Goal: Task Accomplishment & Management: Manage account settings

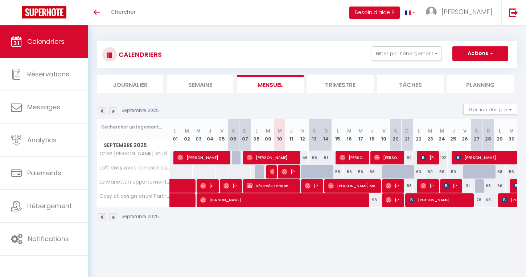
click at [271, 174] on img at bounding box center [273, 172] width 6 height 6
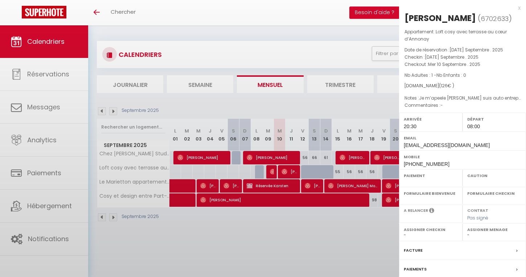
select select "OK"
select select "1"
select select "0"
select select "1"
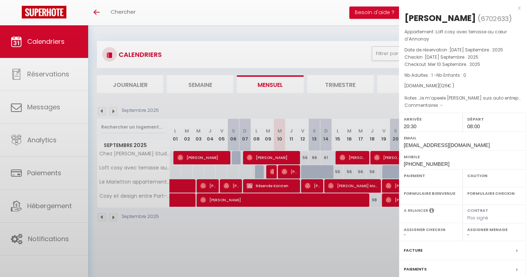
select select
select select "52426"
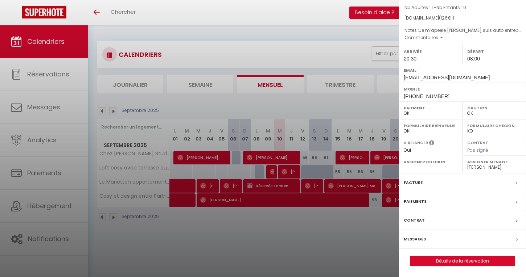
scroll to position [77, 0]
click at [514, 185] on div "Facture" at bounding box center [462, 183] width 127 height 19
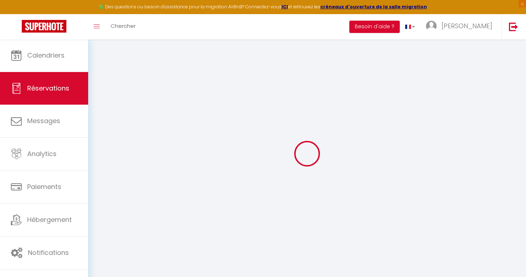
select select "other"
select select "cleaning"
select select "taxes"
select select
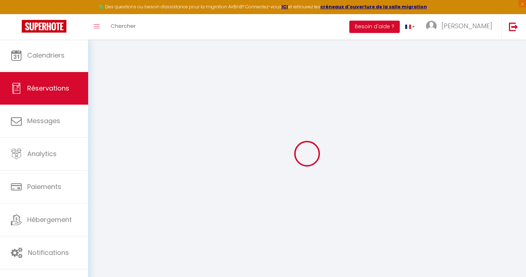
select select
checkbox input "false"
select select
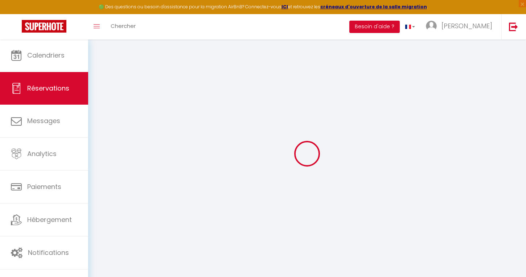
checkbox input "false"
type textarea "Je m’apeele yohann je suis auto entrepreneur en multiservices actuellement en d…"
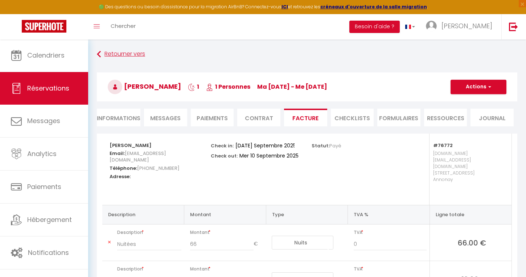
click at [110, 57] on link "Retourner vers" at bounding box center [307, 54] width 420 height 13
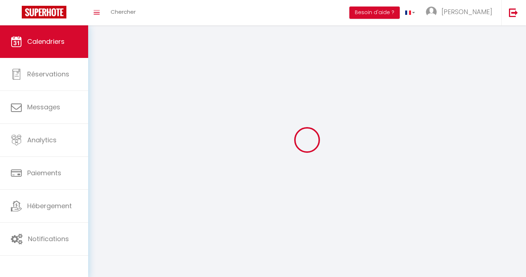
select select
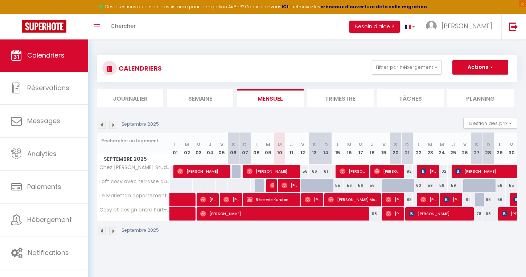
click at [274, 183] on div at bounding box center [271, 186] width 12 height 14
click at [272, 185] on img at bounding box center [273, 186] width 6 height 6
select select "OK"
select select "1"
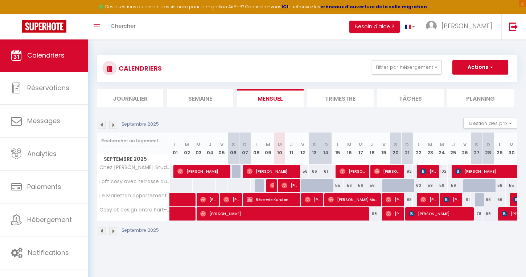
select select "0"
select select "1"
select select
select select "52426"
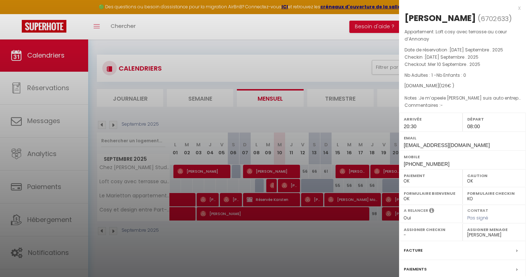
click at [441, 89] on span "126" at bounding box center [444, 86] width 7 height 6
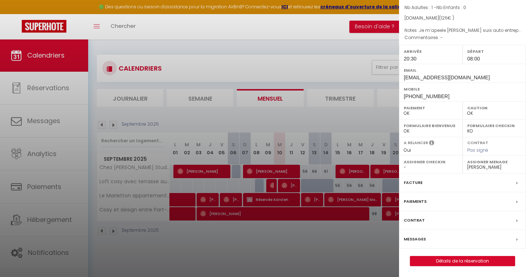
scroll to position [77, 0]
click at [459, 267] on div "x Yohann Montenero ( 6702633 ) Appartement : Loft cosy avec terrasse au cœur d’…" at bounding box center [462, 104] width 127 height 345
click at [459, 262] on link "Détails de la réservation" at bounding box center [462, 261] width 104 height 9
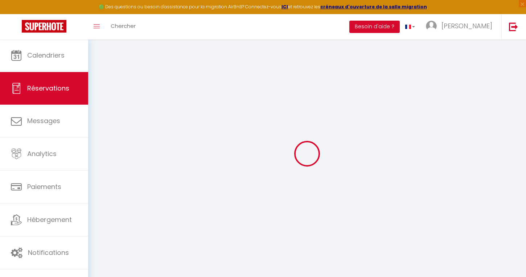
scroll to position [0, 0]
type input "Yohann"
type input "Montenero"
type input "k2mf2uzloft7vjqenk4c07yhynqx@reply.superhote.com"
type input "monteneroyohann@gmail.com"
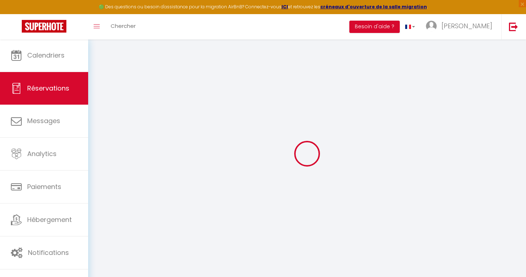
type input "+33625893238"
select select
type input "14.9"
select select "76772"
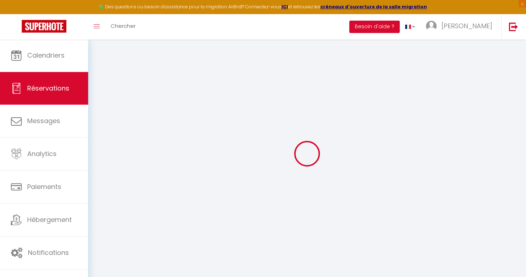
select select "1"
select select
type input "1"
select select "12"
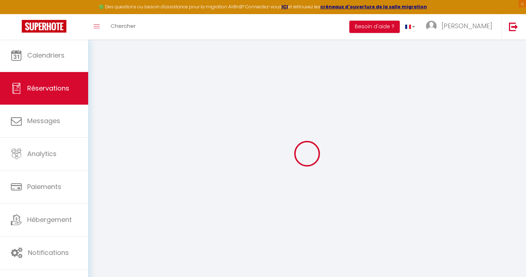
select select
type input "66"
checkbox input "false"
type input "40.88"
select select "1"
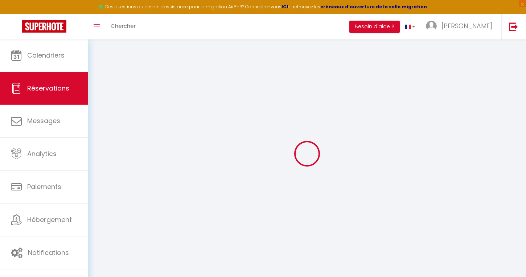
type input "0"
select select
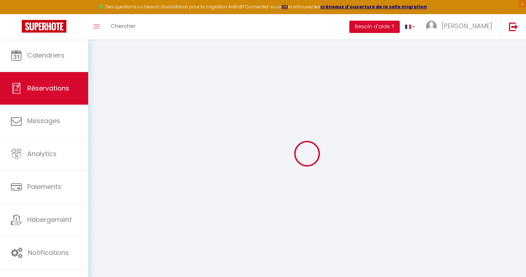
select select
select select "15"
checkbox input "false"
select select
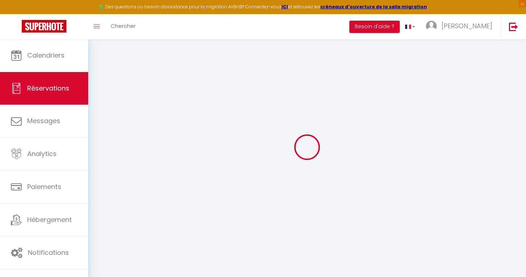
select select
checkbox input "false"
select select
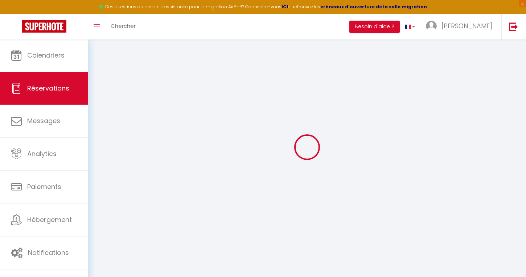
select select
checkbox input "false"
select select
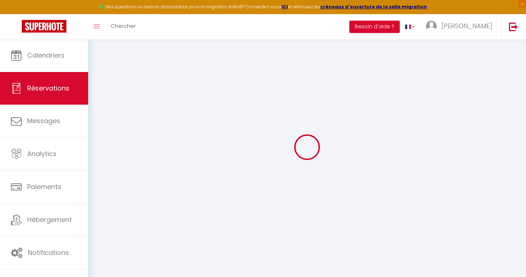
checkbox input "false"
type textarea "Je m’apeele yohann je suis auto entrepreneur en multiservices actuellement en d…"
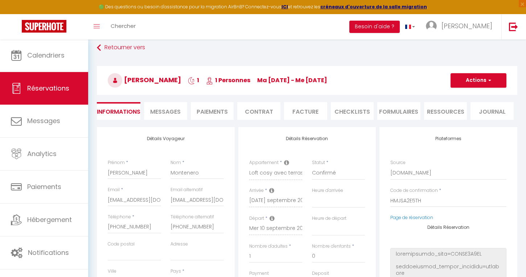
select select
type input "60"
select select
checkbox input "false"
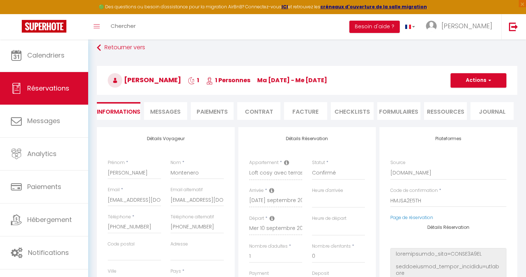
select select
checkbox input "false"
select select "20:30"
select select "08:00"
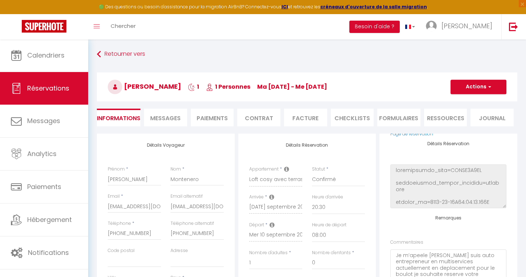
scroll to position [0, 0]
click at [164, 117] on span "Messages" at bounding box center [165, 118] width 30 height 8
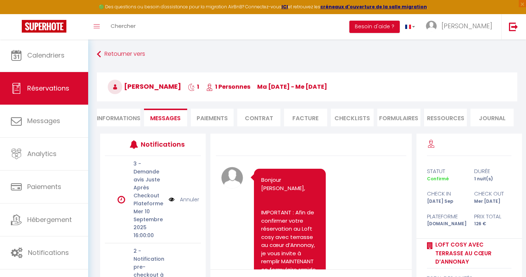
click at [204, 113] on li "Paiements" at bounding box center [212, 118] width 43 height 18
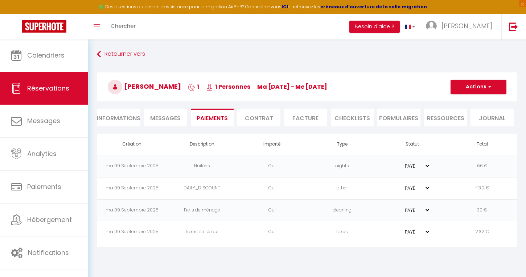
click at [247, 117] on li "Contrat" at bounding box center [258, 118] width 43 height 18
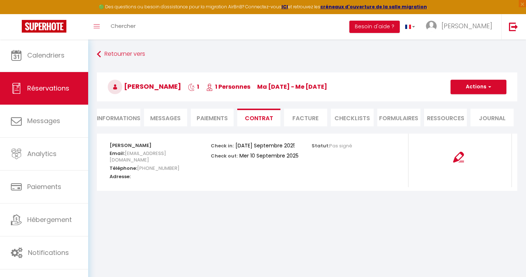
click at [123, 118] on li "Informations" at bounding box center [119, 118] width 44 height 18
select select
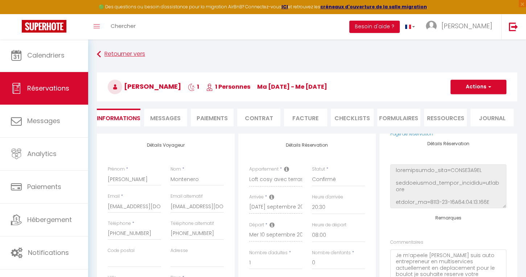
click at [119, 57] on link "Retourner vers" at bounding box center [307, 54] width 420 height 13
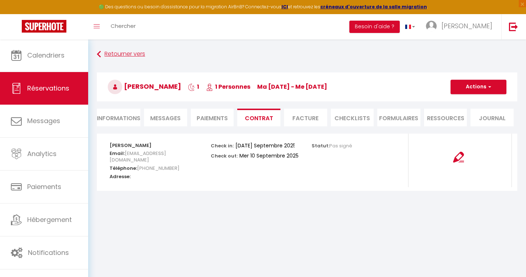
click at [126, 55] on link "Retourner vers" at bounding box center [307, 54] width 420 height 13
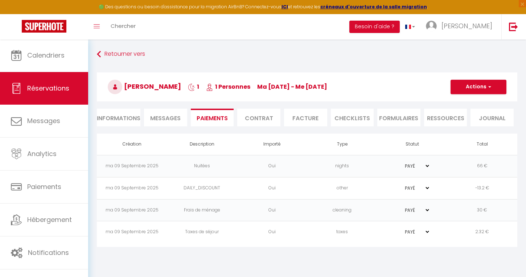
click at [116, 61] on div "Retourner vers Yohann Montenero 1 1 Personnes ma 09 Sep - me 10 Sep Actions Enr…" at bounding box center [307, 91] width 430 height 86
click at [119, 58] on link "Retourner vers" at bounding box center [307, 54] width 420 height 13
